Goal: Find specific page/section: Find specific page/section

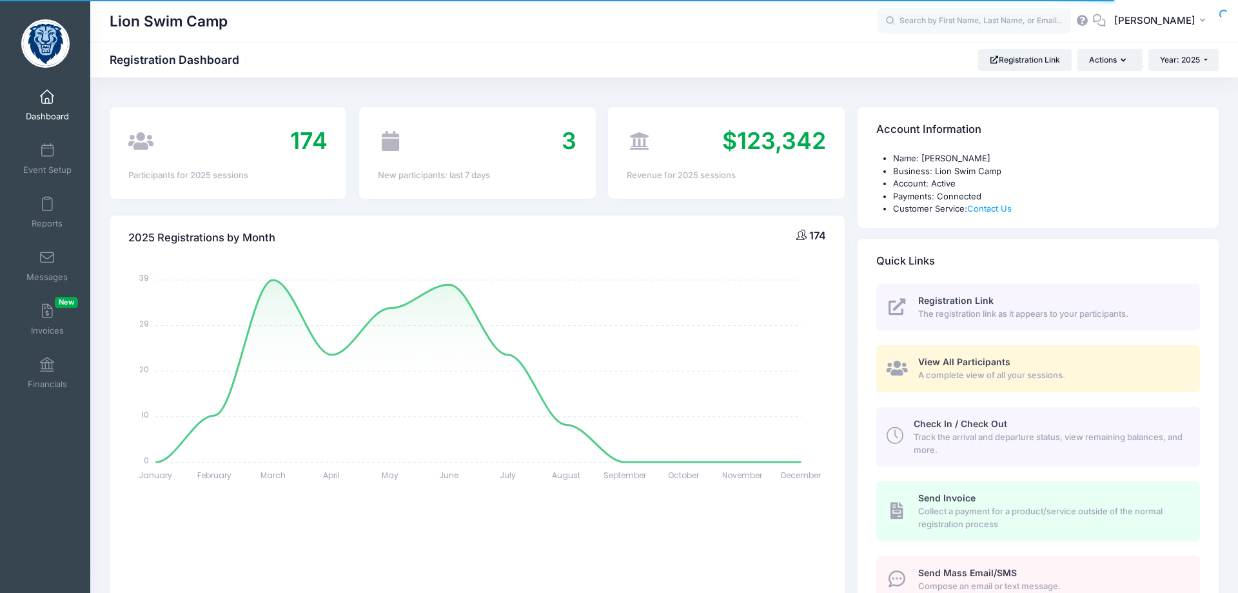
select select
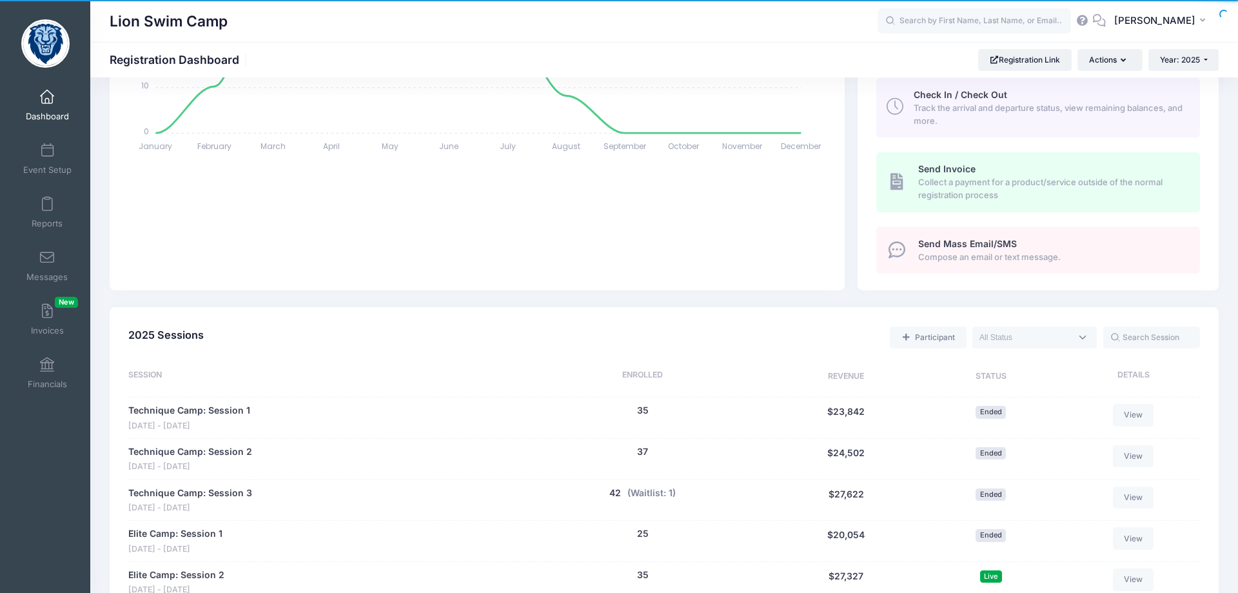
scroll to position [658, 0]
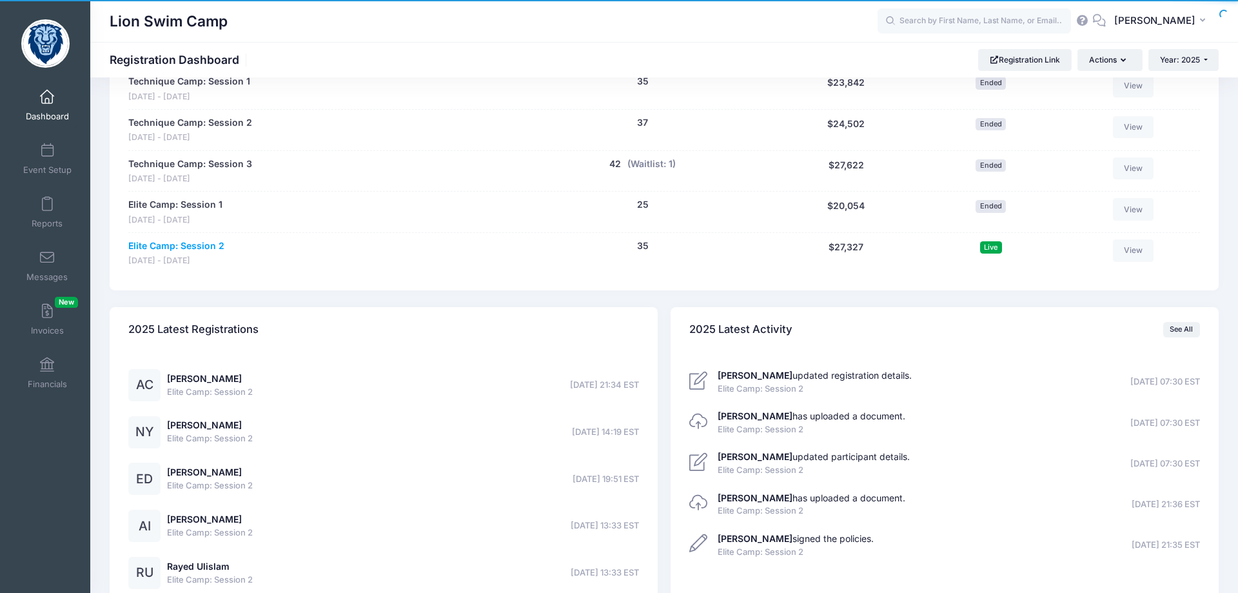
click at [192, 245] on link "Elite Camp: Session 2" at bounding box center [176, 246] width 96 height 14
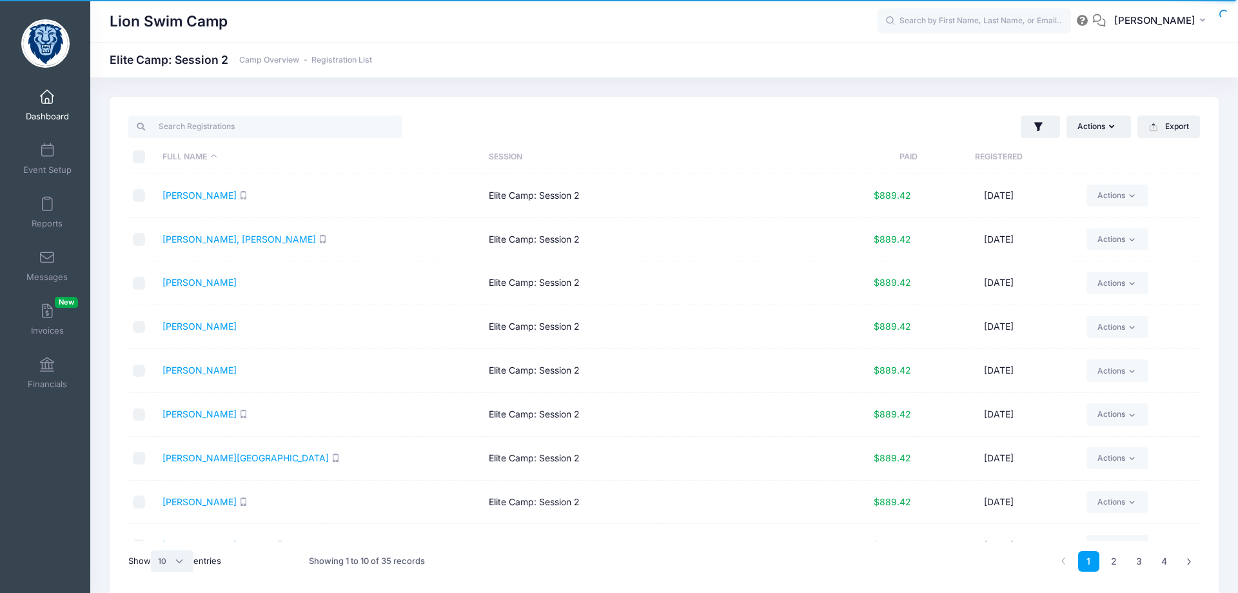
click at [151, 550] on select "All 10 25 50" at bounding box center [172, 561] width 43 height 22
select select "50"
click option "50" at bounding box center [0, 0] width 0 height 0
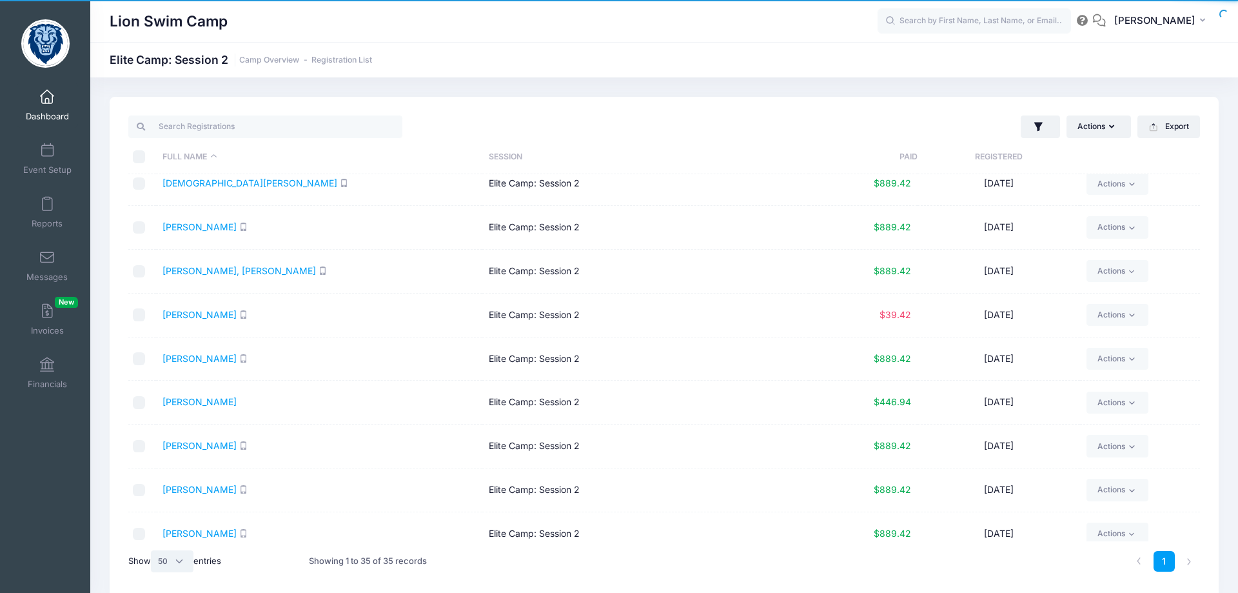
scroll to position [730, 0]
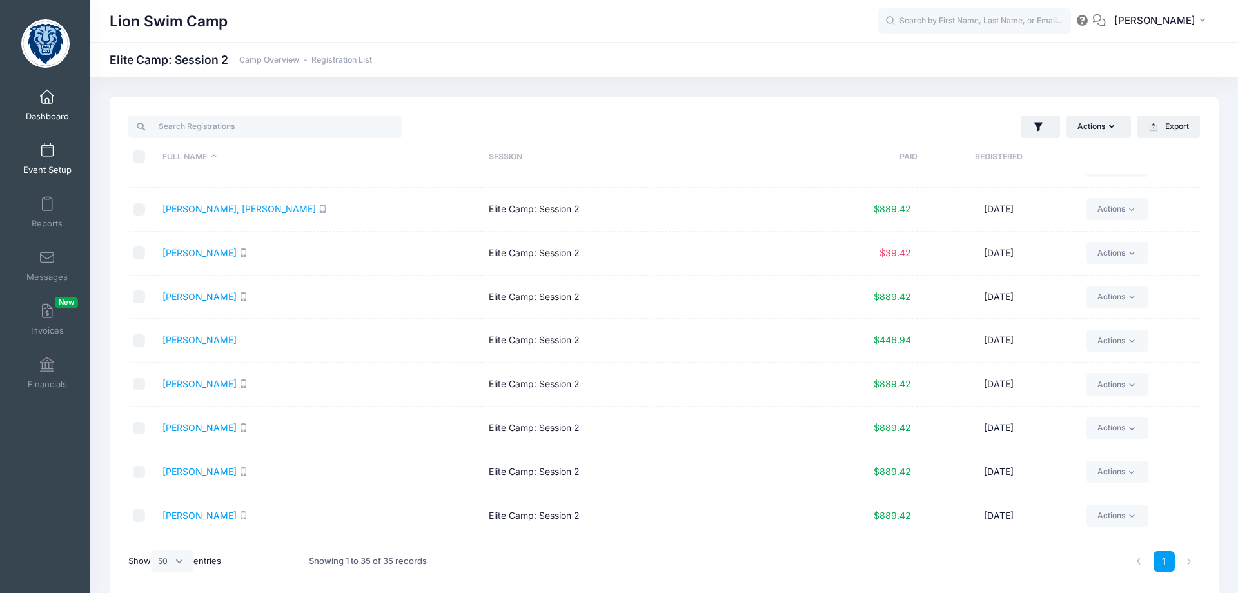
click at [47, 156] on span at bounding box center [47, 151] width 0 height 14
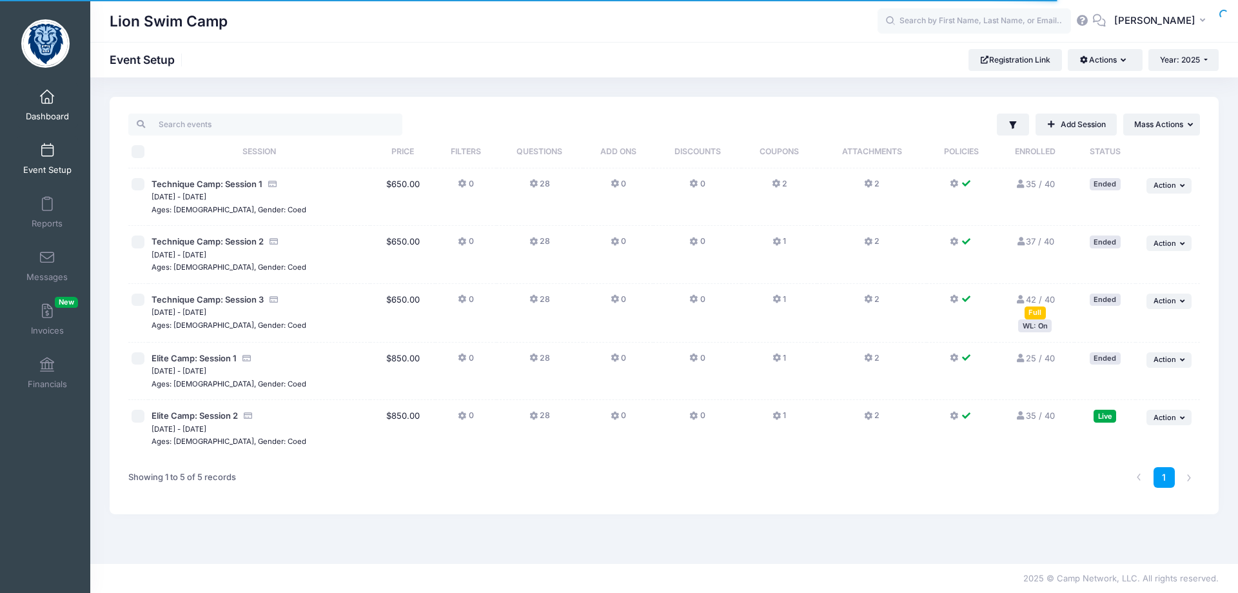
click at [47, 86] on link "Dashboard" at bounding box center [47, 105] width 61 height 45
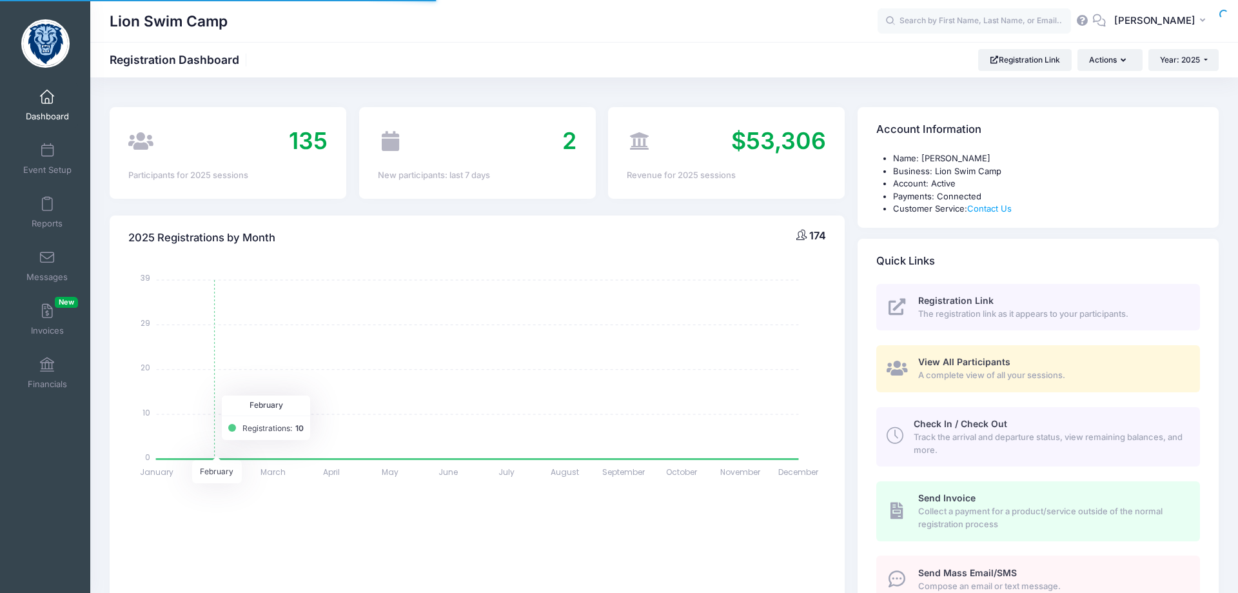
select select
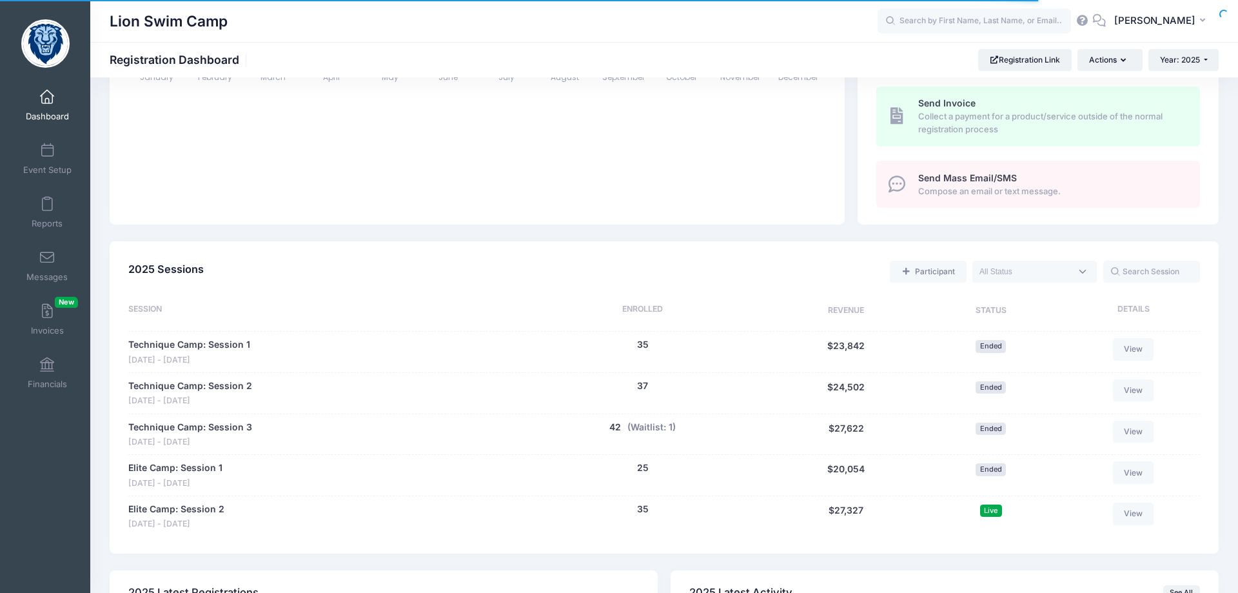
scroll to position [460, 0]
